Goal: Transaction & Acquisition: Subscribe to service/newsletter

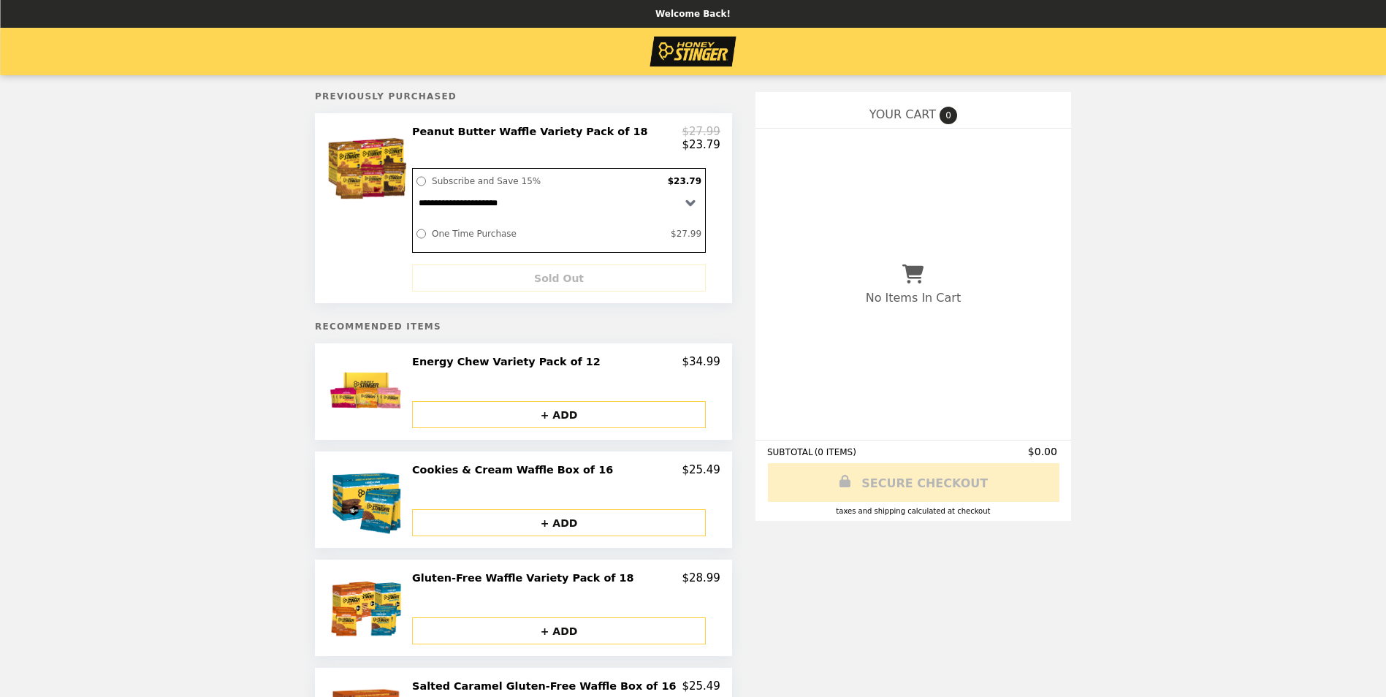
click at [514, 183] on label "Subscribe and Save 15%" at bounding box center [546, 181] width 236 height 18
click at [411, 148] on img at bounding box center [367, 166] width 85 height 82
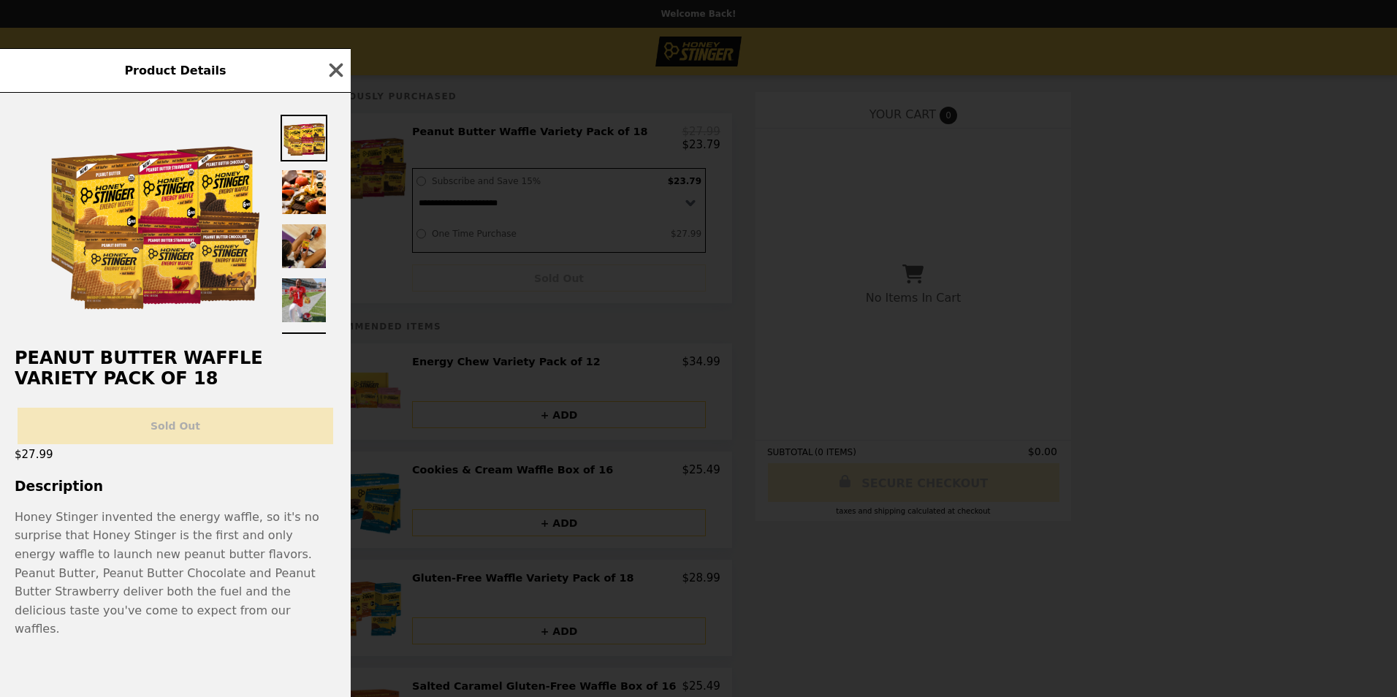
click at [178, 442] on div "Sold Out" at bounding box center [175, 420] width 351 height 48
click at [336, 77] on icon "button" at bounding box center [337, 71] width 14 height 14
